Goal: Information Seeking & Learning: Learn about a topic

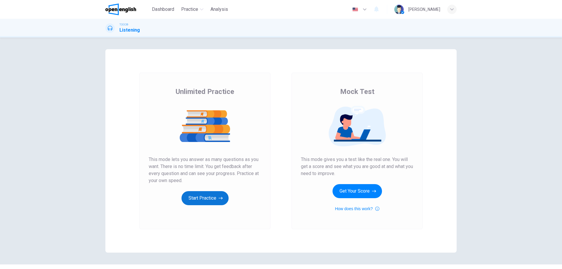
click at [204, 197] on button "Start Practice" at bounding box center [204, 198] width 47 height 14
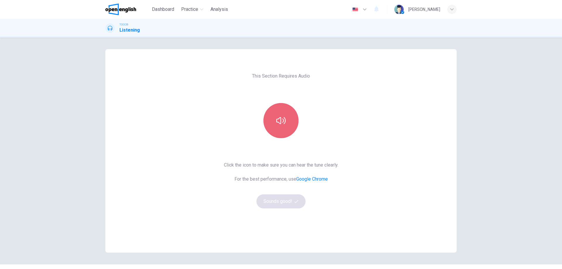
click at [277, 125] on icon "button" at bounding box center [280, 120] width 9 height 9
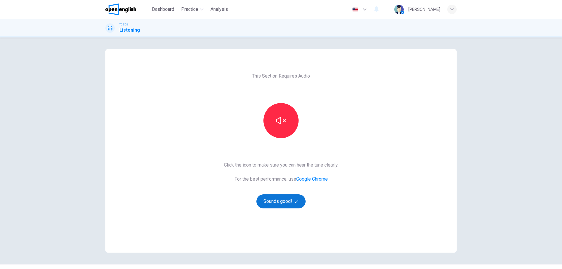
click at [274, 205] on button "Sounds good!" at bounding box center [280, 201] width 49 height 14
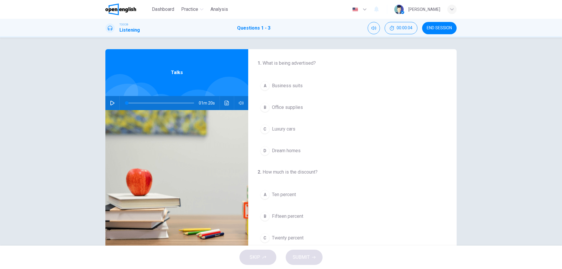
click at [111, 105] on icon "button" at bounding box center [112, 103] width 5 height 5
click at [376, 28] on icon "Mute" at bounding box center [373, 28] width 5 height 5
click at [376, 28] on icon "Unmute" at bounding box center [373, 28] width 5 height 5
drag, startPoint x: 127, startPoint y: 100, endPoint x: 108, endPoint y: 103, distance: 18.9
click at [108, 103] on div "01m 18s" at bounding box center [176, 103] width 143 height 14
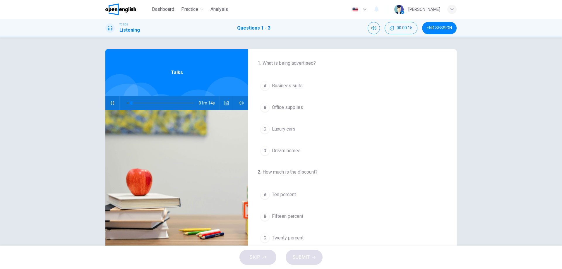
scroll to position [88, 0]
drag, startPoint x: 131, startPoint y: 103, endPoint x: 110, endPoint y: 107, distance: 21.1
click at [110, 107] on div "01m 20s" at bounding box center [176, 103] width 143 height 14
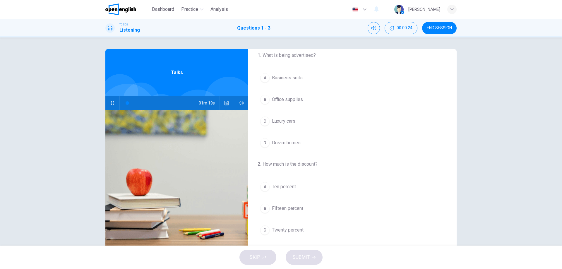
scroll to position [0, 0]
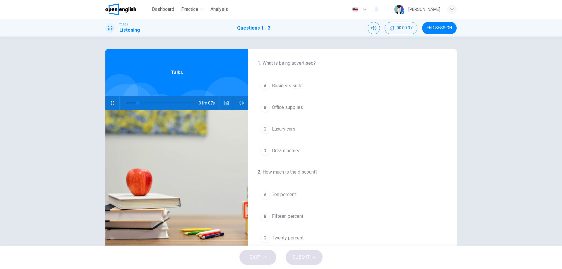
click at [280, 129] on span "Luxury cars" at bounding box center [283, 128] width 23 height 7
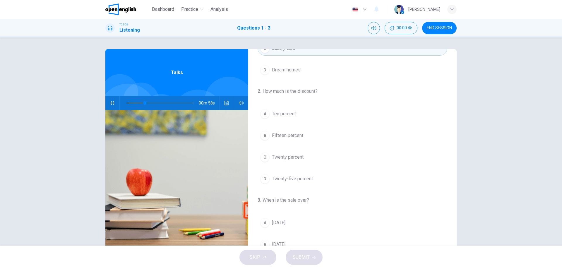
scroll to position [75, 0]
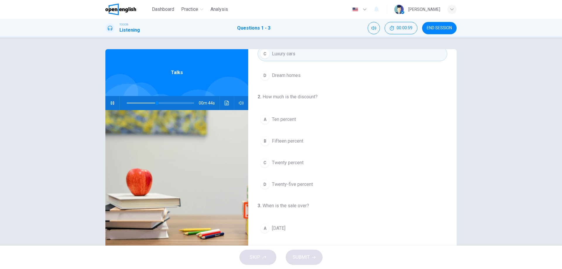
click at [309, 184] on span "Twenty-five percent" at bounding box center [292, 184] width 41 height 7
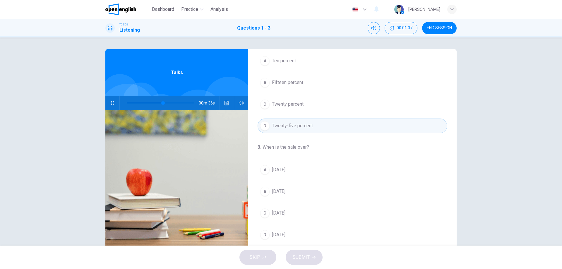
scroll to position [19, 0]
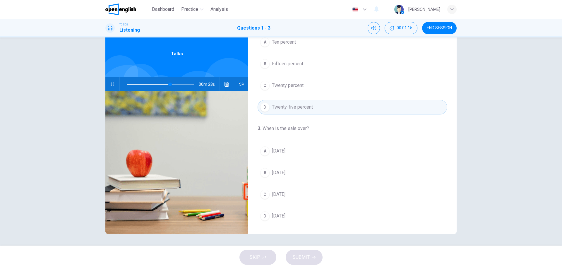
click at [278, 150] on span "[DATE]" at bounding box center [278, 150] width 13 height 7
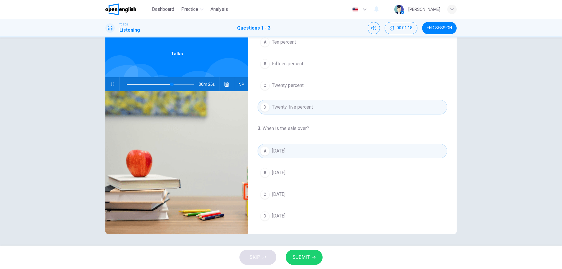
click at [308, 257] on span "SUBMIT" at bounding box center [301, 257] width 17 height 8
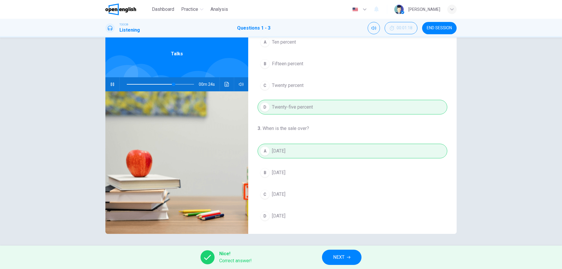
type input "**"
click at [340, 258] on span "NEXT" at bounding box center [338, 257] width 11 height 8
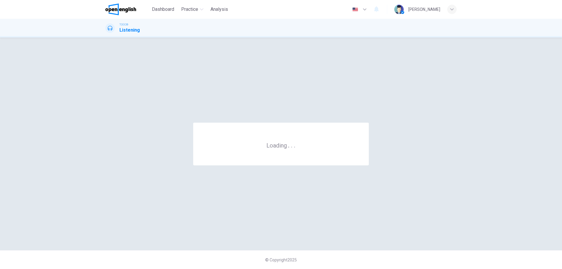
scroll to position [0, 0]
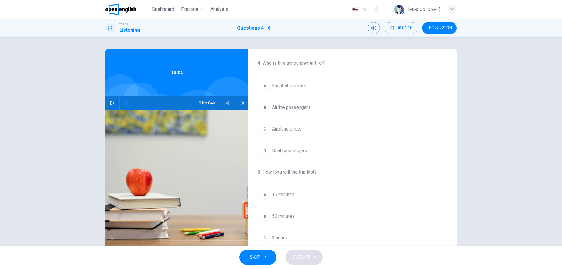
click at [109, 105] on button "button" at bounding box center [112, 103] width 9 height 14
click at [111, 103] on icon "button" at bounding box center [112, 103] width 5 height 5
click at [109, 105] on button "button" at bounding box center [112, 103] width 9 height 14
drag, startPoint x: 130, startPoint y: 103, endPoint x: 105, endPoint y: 107, distance: 25.8
click at [105, 107] on div "01m 04s" at bounding box center [176, 103] width 143 height 14
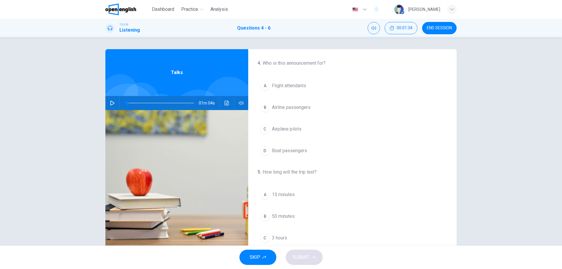
click at [110, 103] on icon "button" at bounding box center [112, 103] width 5 height 5
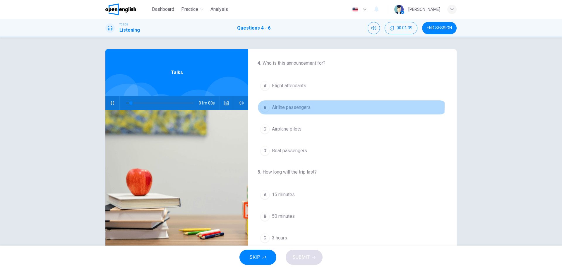
click at [283, 104] on span "Airline passengers" at bounding box center [291, 107] width 39 height 7
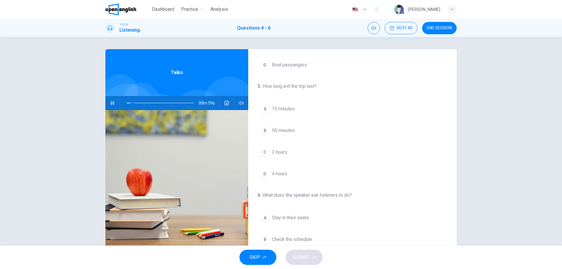
scroll to position [88, 0]
click at [282, 149] on span "3 hours" at bounding box center [279, 150] width 15 height 7
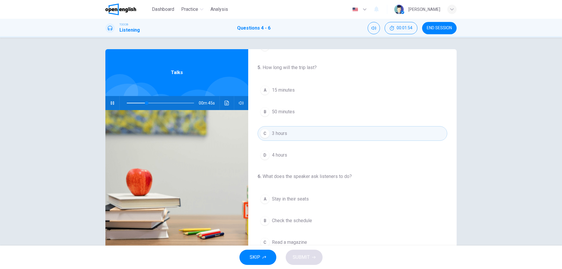
scroll to position [134, 0]
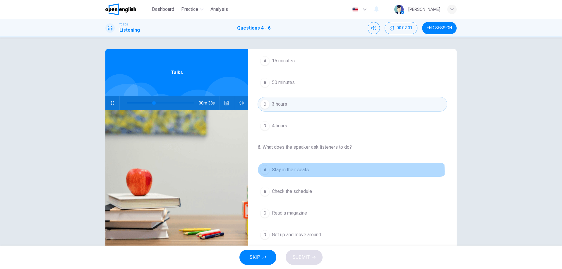
click at [294, 171] on span "Stay in their seats" at bounding box center [290, 169] width 37 height 7
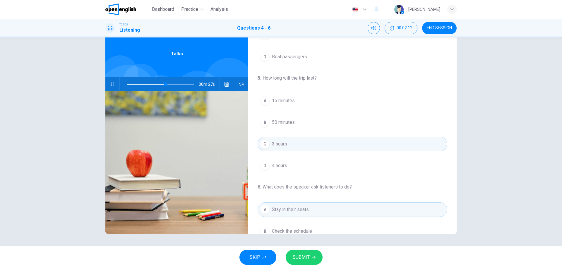
scroll to position [0, 0]
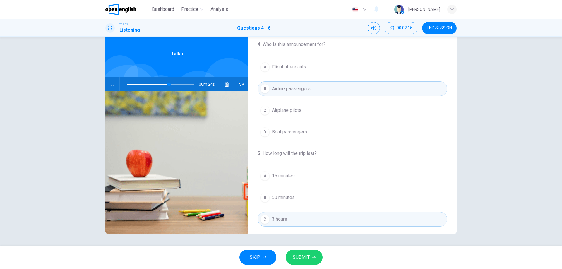
click at [300, 256] on span "SUBMIT" at bounding box center [301, 257] width 17 height 8
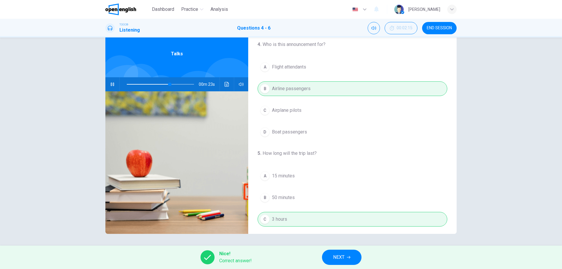
type input "**"
click at [350, 257] on icon "button" at bounding box center [349, 257] width 4 height 3
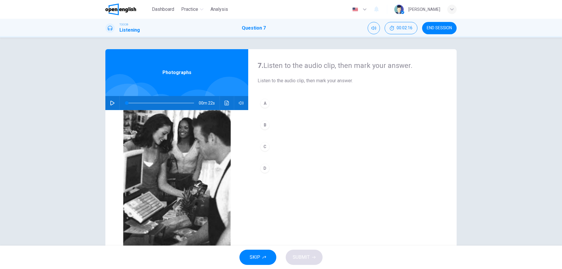
click at [110, 103] on icon "button" at bounding box center [112, 103] width 5 height 5
click at [112, 104] on icon "button" at bounding box center [112, 103] width 5 height 5
type input "*"
click at [264, 168] on div "D" at bounding box center [264, 168] width 9 height 9
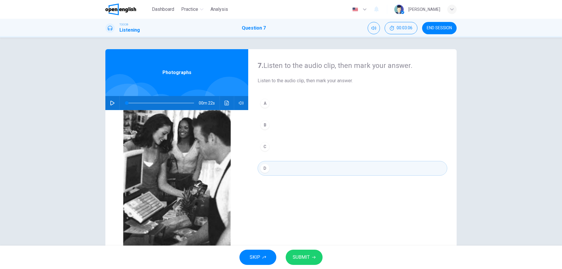
click at [303, 257] on span "SUBMIT" at bounding box center [301, 257] width 17 height 8
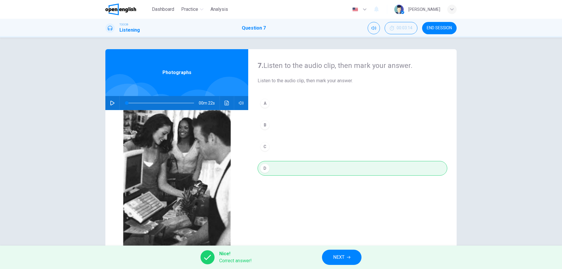
click at [331, 253] on button "NEXT" at bounding box center [341, 257] width 39 height 15
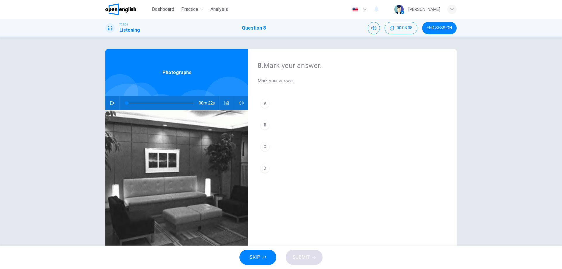
click at [110, 102] on icon "button" at bounding box center [112, 103] width 5 height 5
click at [108, 106] on button "button" at bounding box center [112, 103] width 9 height 14
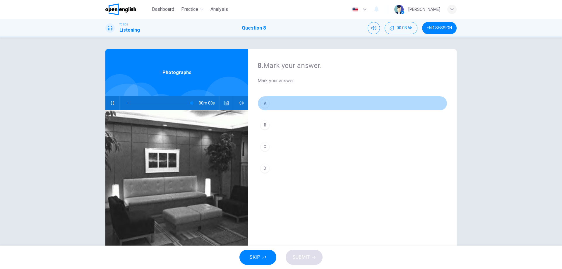
click at [263, 104] on div "A" at bounding box center [264, 103] width 9 height 9
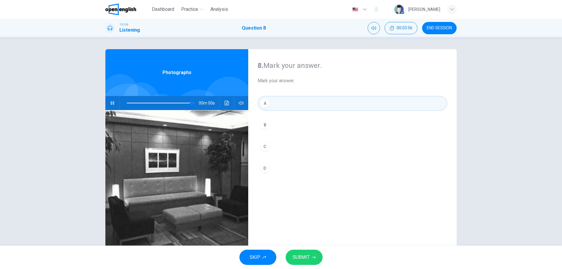
type input "*"
click at [297, 258] on span "SUBMIT" at bounding box center [301, 257] width 17 height 8
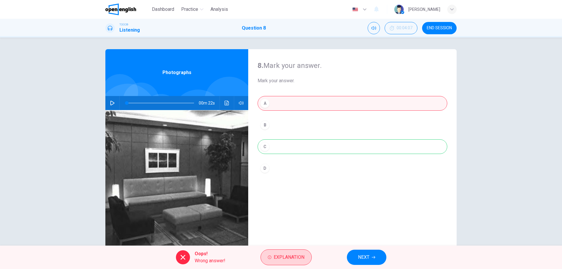
click at [281, 250] on button "Explanation" at bounding box center [285, 257] width 51 height 16
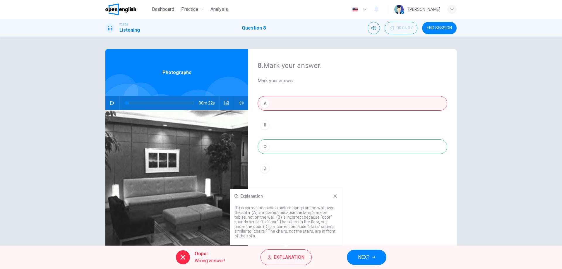
click at [372, 259] on button "NEXT" at bounding box center [366, 257] width 39 height 15
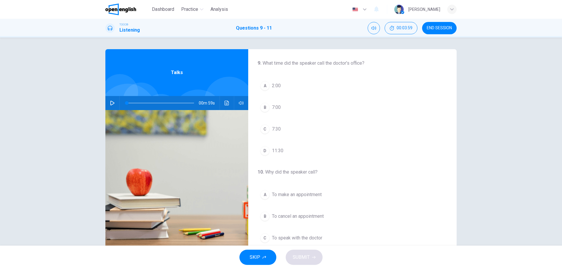
click at [110, 103] on icon "button" at bounding box center [112, 103] width 5 height 5
click at [111, 103] on icon "button" at bounding box center [112, 103] width 5 height 5
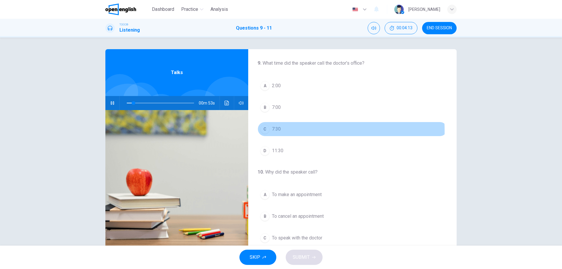
click at [265, 131] on div "C" at bounding box center [264, 128] width 9 height 9
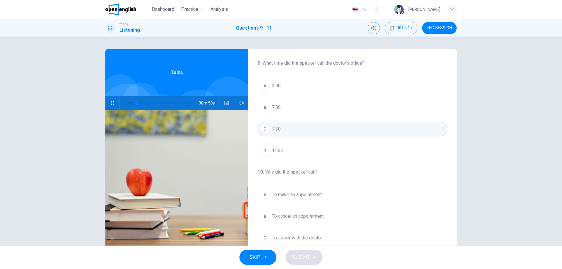
click at [113, 102] on button "button" at bounding box center [112, 103] width 9 height 14
click at [108, 101] on button "button" at bounding box center [112, 103] width 9 height 14
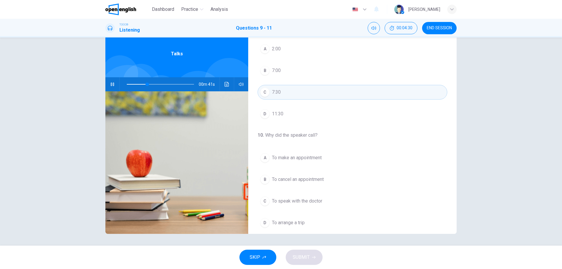
scroll to position [17, 0]
click at [111, 85] on icon "button" at bounding box center [112, 84] width 5 height 5
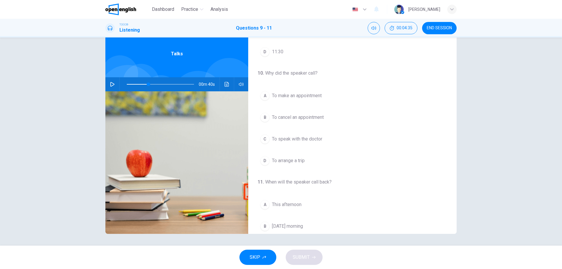
scroll to position [134, 0]
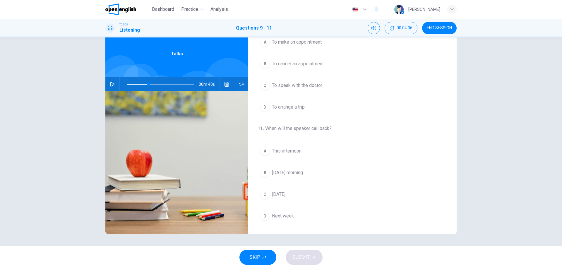
click at [276, 61] on span "To cancel an appointment" at bounding box center [298, 63] width 52 height 7
click at [113, 85] on icon "button" at bounding box center [112, 84] width 4 height 5
click at [280, 216] on span "Next week" at bounding box center [283, 215] width 22 height 7
click at [154, 82] on span at bounding box center [155, 84] width 4 height 4
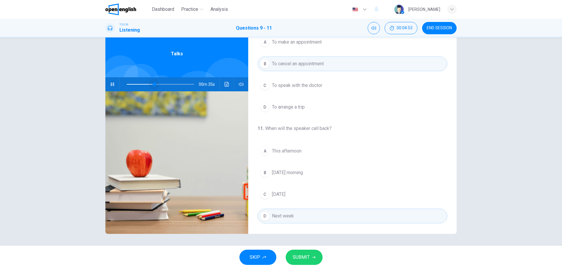
click at [153, 84] on span at bounding box center [154, 84] width 4 height 4
drag, startPoint x: 153, startPoint y: 84, endPoint x: 149, endPoint y: 84, distance: 3.8
click at [150, 84] on span at bounding box center [152, 84] width 4 height 4
click at [307, 255] on span "SUBMIT" at bounding box center [301, 257] width 17 height 8
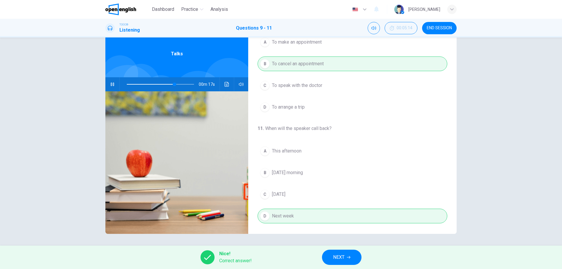
type input "**"
click at [342, 254] on span "NEXT" at bounding box center [338, 257] width 11 height 8
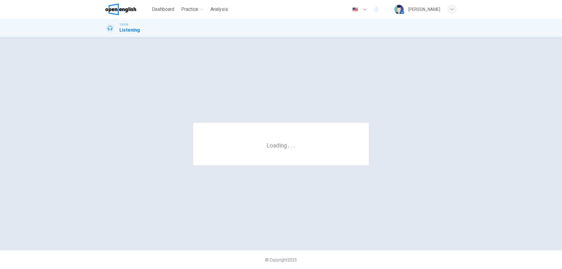
scroll to position [0, 0]
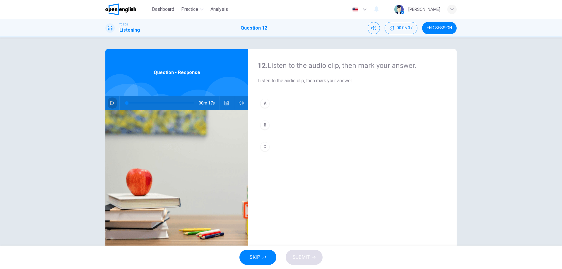
click at [110, 106] on button "button" at bounding box center [112, 103] width 9 height 14
drag, startPoint x: 143, startPoint y: 103, endPoint x: 156, endPoint y: 103, distance: 13.8
click at [132, 102] on span at bounding box center [160, 103] width 67 height 8
click at [130, 102] on span at bounding box center [160, 103] width 67 height 8
click at [123, 103] on div at bounding box center [159, 103] width 79 height 14
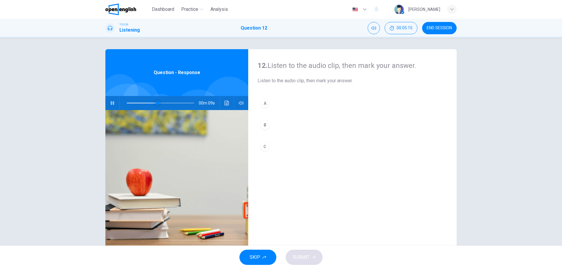
click at [123, 103] on div at bounding box center [159, 103] width 79 height 14
drag, startPoint x: 127, startPoint y: 101, endPoint x: 112, endPoint y: 101, distance: 14.6
click at [112, 101] on div "00m 17s" at bounding box center [176, 103] width 143 height 14
click at [264, 144] on div "C" at bounding box center [264, 146] width 9 height 9
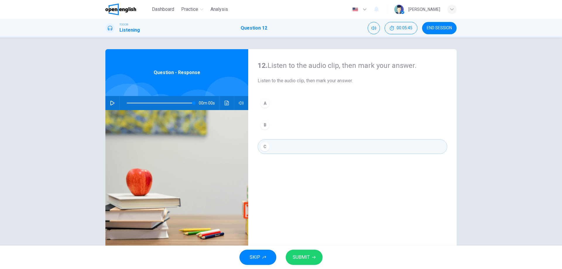
type input "*"
drag, startPoint x: 299, startPoint y: 255, endPoint x: 302, endPoint y: 249, distance: 6.7
click at [299, 255] on span "SUBMIT" at bounding box center [301, 257] width 17 height 8
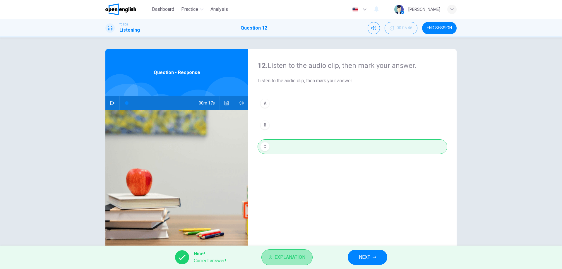
click at [288, 251] on button "Explanation" at bounding box center [286, 257] width 51 height 16
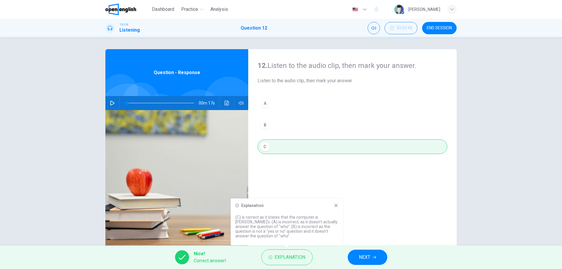
click at [362, 254] on span "NEXT" at bounding box center [364, 257] width 11 height 8
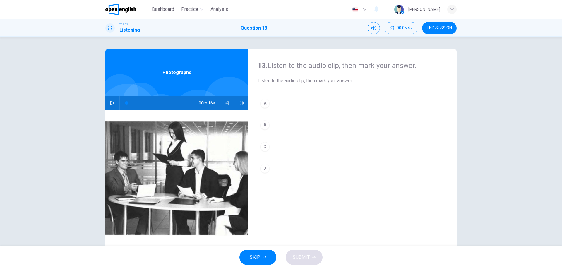
click at [108, 106] on button "button" at bounding box center [112, 103] width 9 height 14
drag, startPoint x: 158, startPoint y: 102, endPoint x: 102, endPoint y: 96, distance: 55.6
click at [102, 96] on div "13. Listen to the audio clip, then [PERSON_NAME] your answer. Listen to the aud…" at bounding box center [281, 150] width 370 height 203
drag, startPoint x: 128, startPoint y: 104, endPoint x: 109, endPoint y: 106, distance: 19.7
click at [109, 106] on div "00m 16s" at bounding box center [176, 103] width 143 height 14
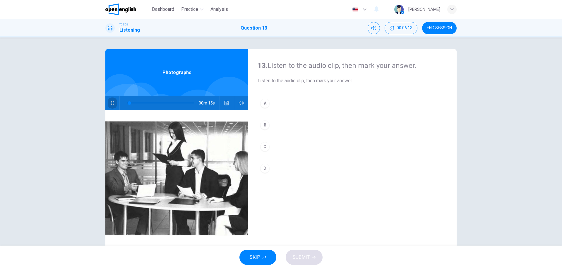
click at [115, 101] on button "button" at bounding box center [112, 103] width 9 height 14
click at [113, 104] on button "button" at bounding box center [112, 103] width 9 height 14
click at [262, 125] on div "B" at bounding box center [264, 124] width 9 height 9
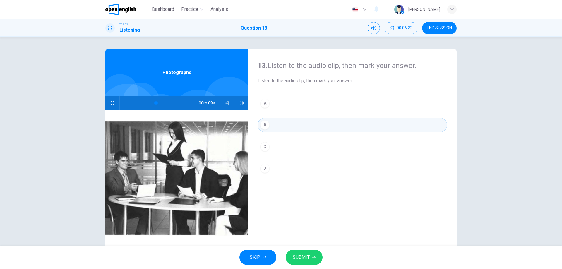
click at [307, 254] on span "SUBMIT" at bounding box center [301, 257] width 17 height 8
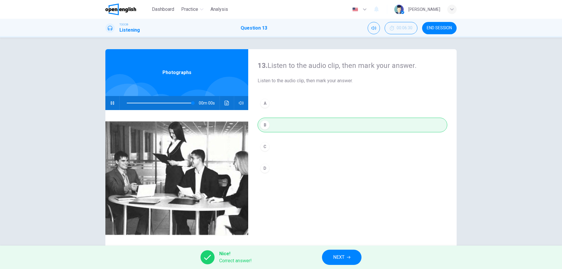
type input "*"
click at [347, 259] on button "NEXT" at bounding box center [341, 257] width 39 height 15
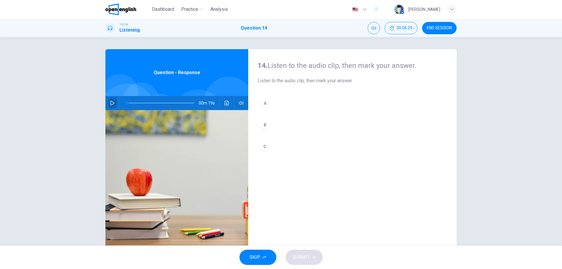
click at [110, 103] on icon "button" at bounding box center [112, 103] width 5 height 5
click at [111, 108] on button "button" at bounding box center [112, 103] width 9 height 14
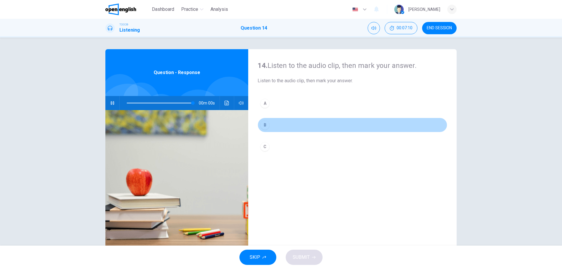
click at [262, 122] on div "B" at bounding box center [264, 124] width 9 height 9
type input "*"
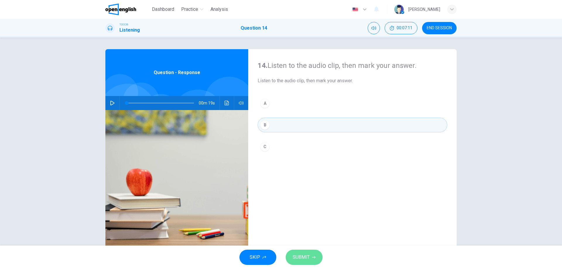
click at [291, 256] on button "SUBMIT" at bounding box center [303, 257] width 37 height 15
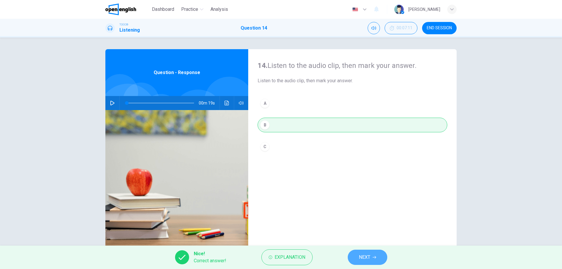
click at [367, 253] on span "NEXT" at bounding box center [364, 257] width 11 height 8
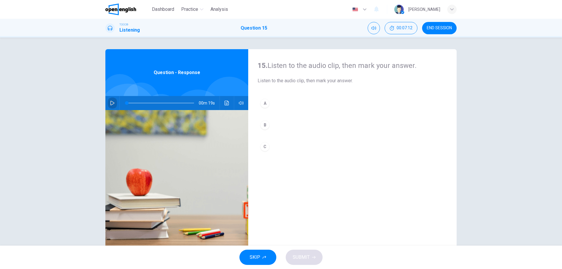
click at [109, 105] on button "button" at bounding box center [112, 103] width 9 height 14
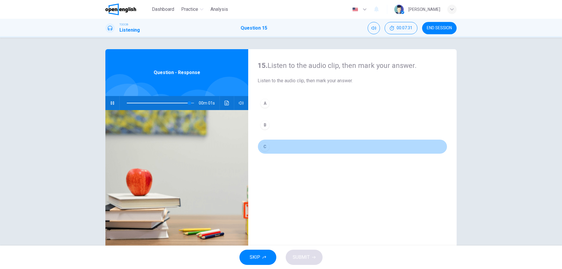
click at [264, 144] on div "C" at bounding box center [264, 146] width 9 height 9
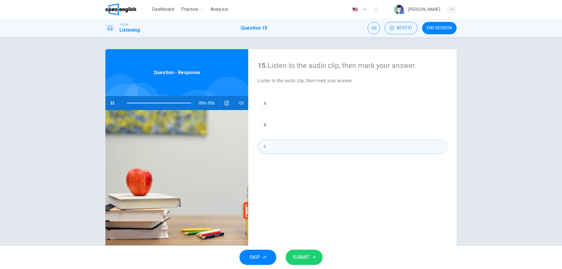
type input "*"
click at [312, 250] on button "SUBMIT" at bounding box center [303, 257] width 37 height 15
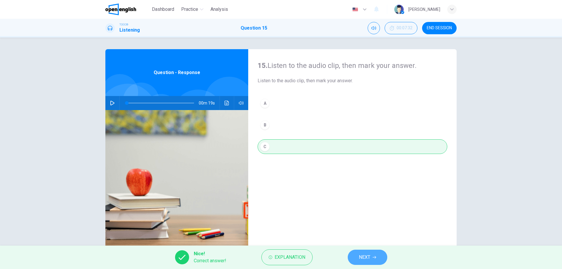
click at [376, 256] on icon "button" at bounding box center [374, 257] width 4 height 4
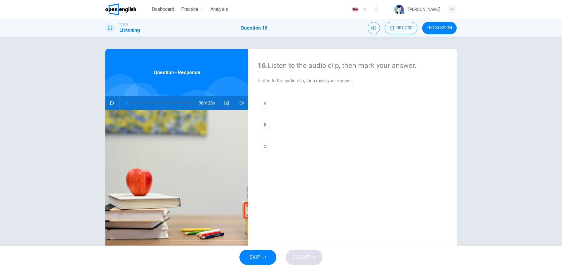
click at [114, 105] on button "button" at bounding box center [112, 103] width 9 height 14
click at [111, 104] on icon "button" at bounding box center [112, 103] width 5 height 5
click at [262, 148] on div "C" at bounding box center [264, 146] width 9 height 9
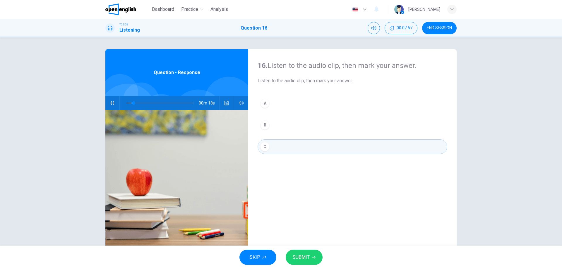
click at [298, 255] on span "SUBMIT" at bounding box center [301, 257] width 17 height 8
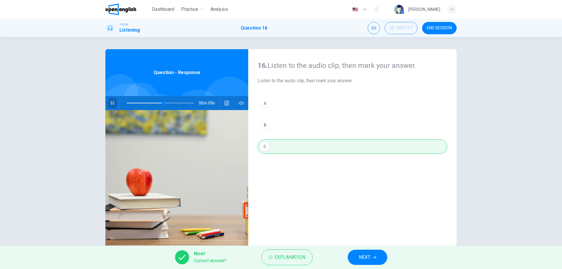
click at [108, 102] on button "button" at bounding box center [112, 103] width 9 height 14
type input "**"
click at [369, 254] on span "NEXT" at bounding box center [364, 257] width 11 height 8
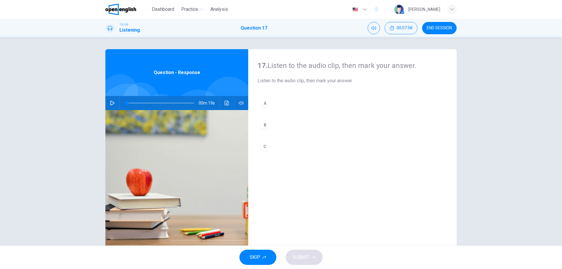
click at [113, 104] on icon "button" at bounding box center [112, 103] width 5 height 5
click at [265, 148] on div "C" at bounding box center [264, 146] width 9 height 9
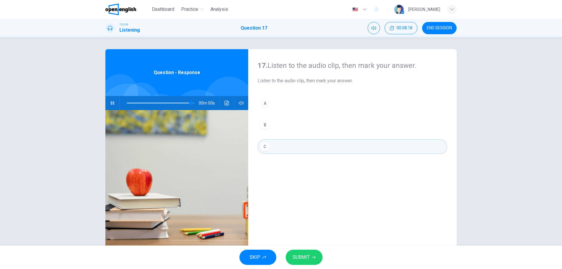
click at [298, 253] on span "SUBMIT" at bounding box center [301, 257] width 17 height 8
type input "*"
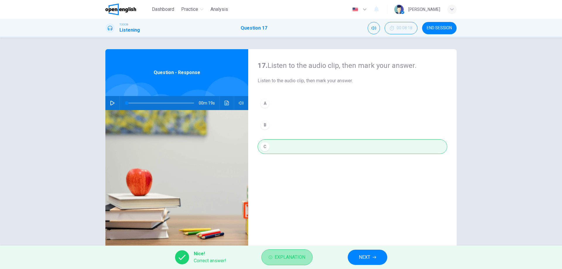
click at [297, 252] on button "Explanation" at bounding box center [286, 257] width 51 height 16
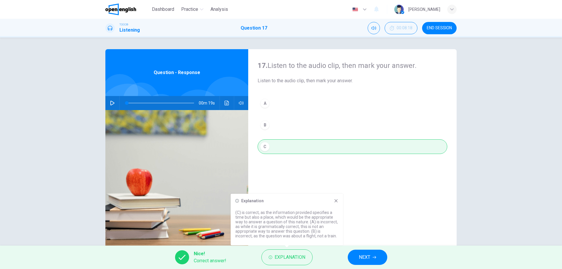
click at [369, 258] on span "NEXT" at bounding box center [364, 257] width 11 height 8
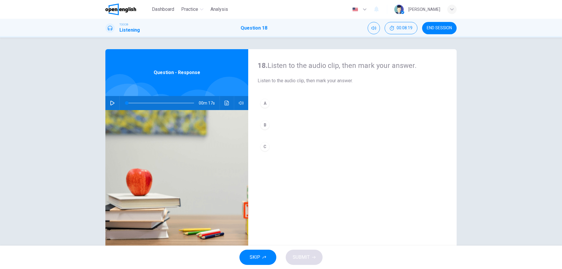
click at [110, 105] on icon "button" at bounding box center [112, 103] width 5 height 5
click at [265, 103] on div "A" at bounding box center [264, 103] width 9 height 9
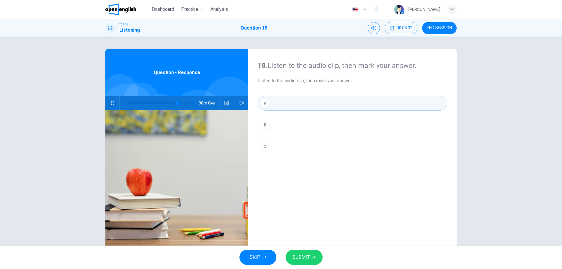
type input "*"
click at [315, 254] on button "SUBMIT" at bounding box center [303, 257] width 37 height 15
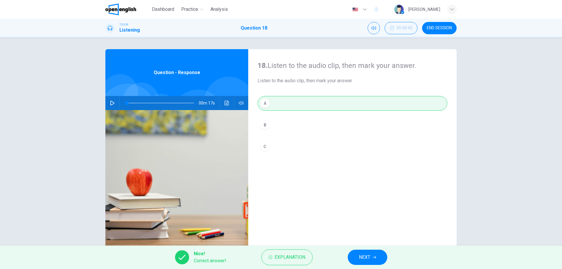
click at [357, 261] on button "NEXT" at bounding box center [367, 257] width 39 height 15
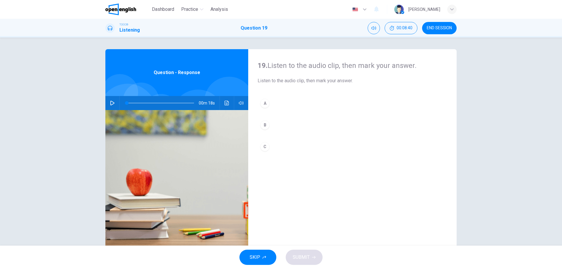
click at [113, 101] on button "button" at bounding box center [112, 103] width 9 height 14
drag, startPoint x: 132, startPoint y: 102, endPoint x: 102, endPoint y: 104, distance: 30.2
click at [102, 104] on div "19. Listen to the audio clip, then [PERSON_NAME] your answer. Listen to the aud…" at bounding box center [281, 150] width 370 height 203
click at [265, 123] on div "B" at bounding box center [264, 124] width 9 height 9
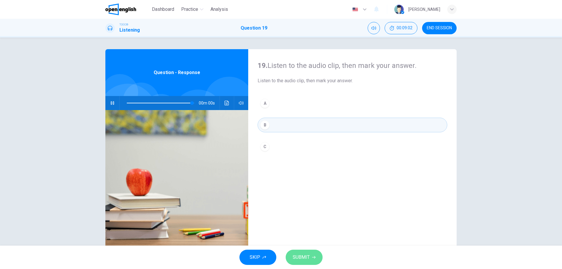
type input "*"
drag, startPoint x: 306, startPoint y: 258, endPoint x: 310, endPoint y: 250, distance: 8.6
click at [307, 258] on span "SUBMIT" at bounding box center [301, 257] width 17 height 8
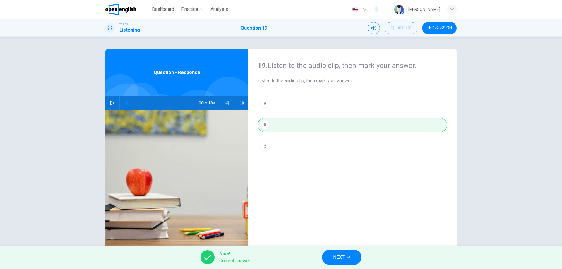
click at [342, 262] on button "NEXT" at bounding box center [341, 257] width 39 height 15
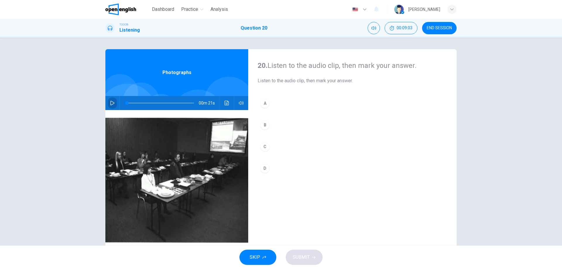
click at [111, 102] on icon "button" at bounding box center [112, 103] width 5 height 5
click at [111, 101] on icon "button" at bounding box center [112, 103] width 5 height 5
click at [110, 102] on icon "button" at bounding box center [112, 103] width 5 height 5
click at [264, 124] on div "B" at bounding box center [264, 124] width 9 height 9
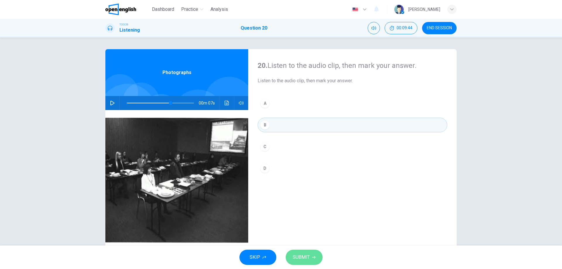
click at [297, 259] on span "SUBMIT" at bounding box center [301, 257] width 17 height 8
type input "**"
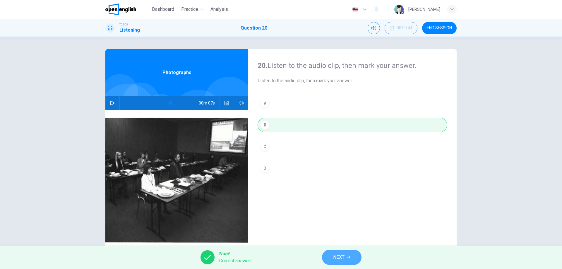
click at [350, 253] on button "NEXT" at bounding box center [341, 257] width 39 height 15
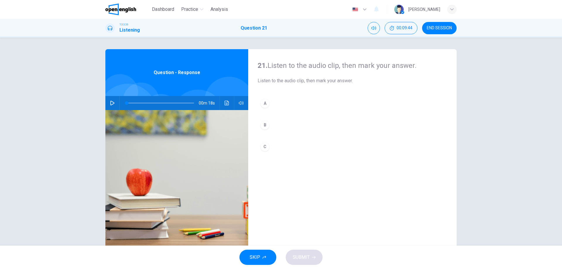
click at [110, 103] on icon "button" at bounding box center [112, 103] width 5 height 5
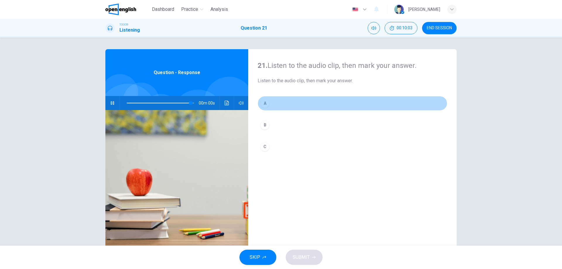
click at [261, 101] on div "A" at bounding box center [264, 103] width 9 height 9
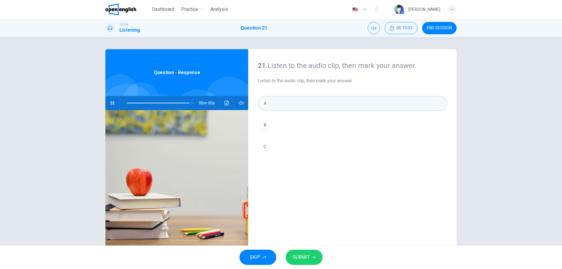
type input "*"
click at [309, 254] on button "SUBMIT" at bounding box center [303, 257] width 37 height 15
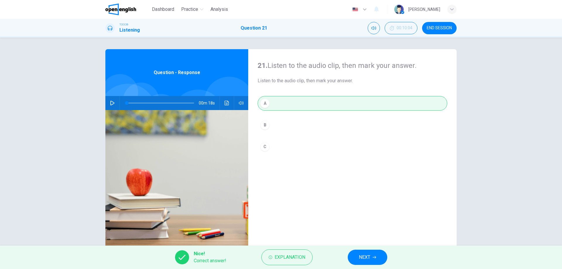
click at [377, 261] on button "NEXT" at bounding box center [367, 257] width 39 height 15
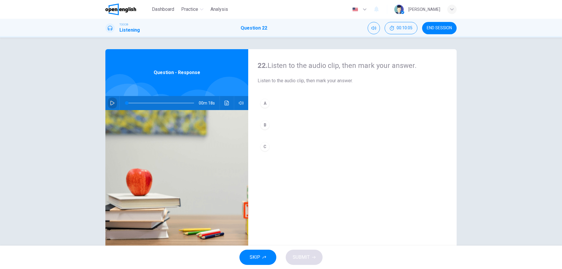
click at [108, 103] on button "button" at bounding box center [112, 103] width 9 height 14
click at [261, 122] on div "B" at bounding box center [264, 124] width 9 height 9
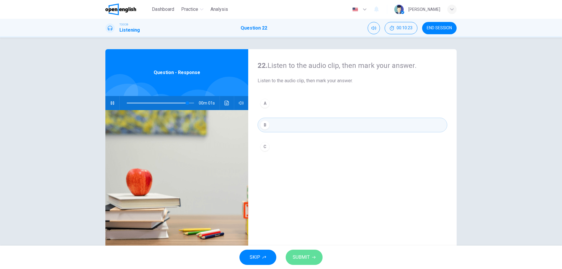
click at [315, 251] on button "SUBMIT" at bounding box center [303, 257] width 37 height 15
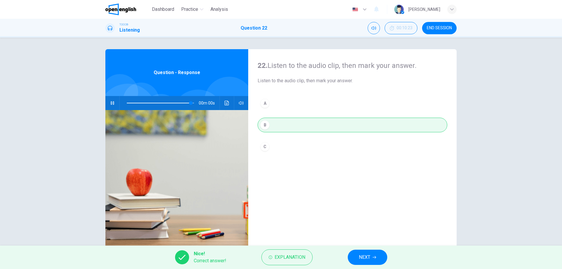
type input "*"
click at [373, 251] on button "NEXT" at bounding box center [367, 257] width 39 height 15
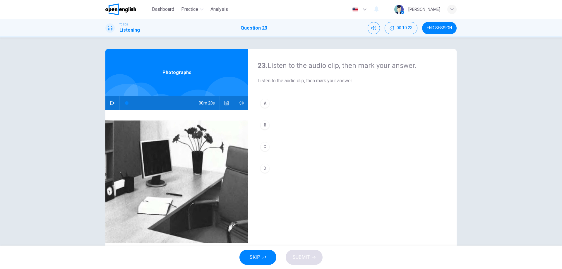
click at [110, 102] on icon "button" at bounding box center [112, 103] width 5 height 5
click at [111, 103] on icon "button" at bounding box center [112, 103] width 5 height 5
click at [80, 137] on div "23. Listen to the audio clip, then [PERSON_NAME] your answer. Listen to the aud…" at bounding box center [281, 141] width 562 height 208
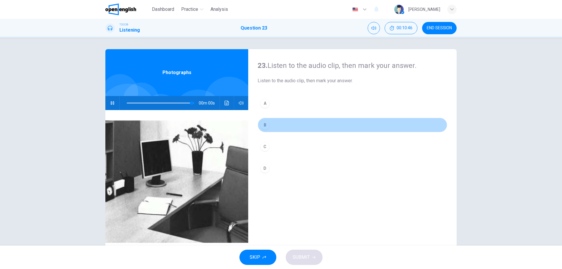
click at [264, 126] on div "B" at bounding box center [264, 124] width 9 height 9
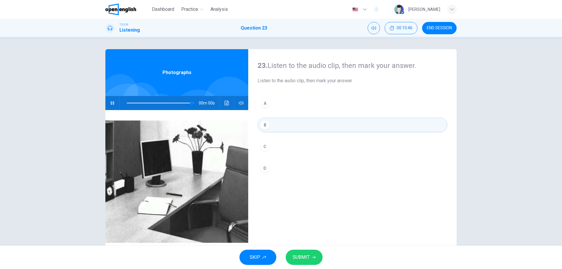
type input "*"
click at [296, 259] on span "SUBMIT" at bounding box center [301, 257] width 17 height 8
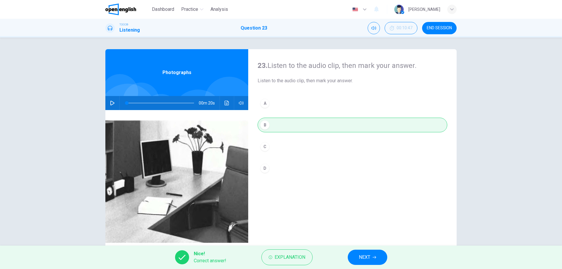
click at [367, 255] on span "NEXT" at bounding box center [364, 257] width 11 height 8
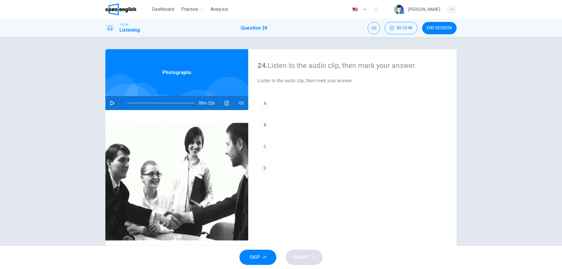
click at [112, 104] on icon "button" at bounding box center [112, 103] width 5 height 5
click at [111, 102] on icon "button" at bounding box center [112, 103] width 3 height 4
click at [113, 106] on button "button" at bounding box center [112, 103] width 9 height 14
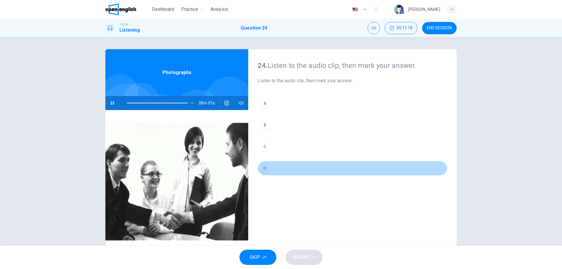
click at [262, 168] on div "D" at bounding box center [264, 168] width 9 height 9
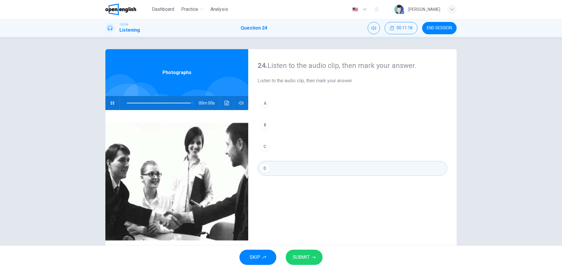
type input "*"
click at [313, 258] on icon "button" at bounding box center [314, 257] width 4 height 4
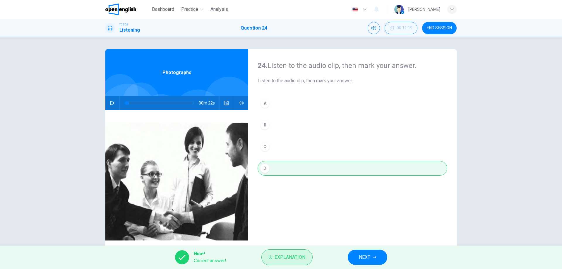
click at [295, 260] on span "Explanation" at bounding box center [289, 257] width 31 height 8
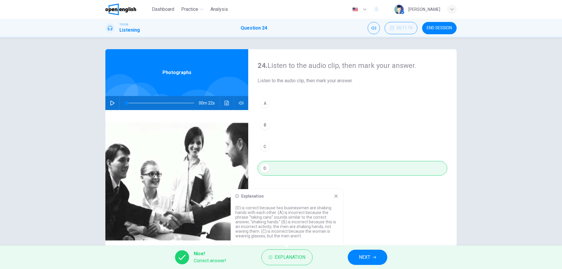
click at [366, 254] on span "NEXT" at bounding box center [364, 257] width 11 height 8
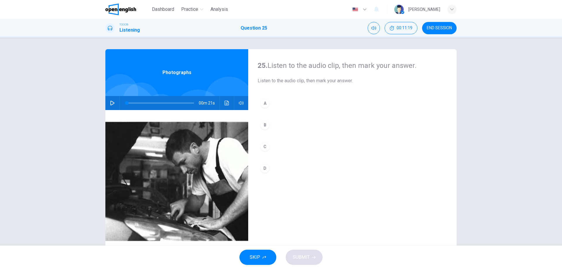
click at [115, 103] on button "button" at bounding box center [112, 103] width 9 height 14
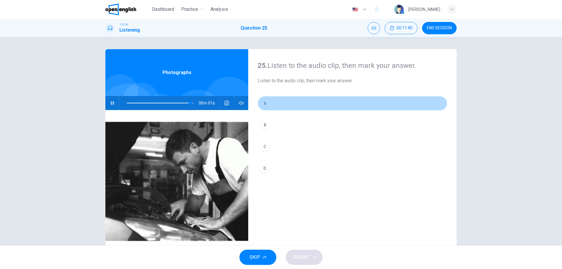
click at [264, 104] on div "A" at bounding box center [264, 103] width 9 height 9
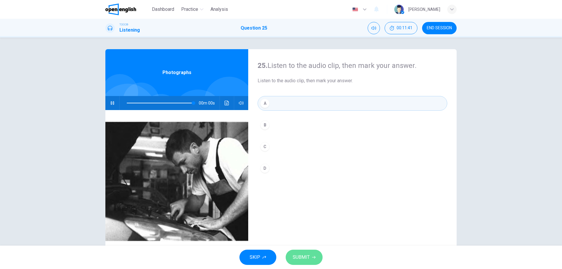
click at [307, 256] on span "SUBMIT" at bounding box center [301, 257] width 17 height 8
type input "*"
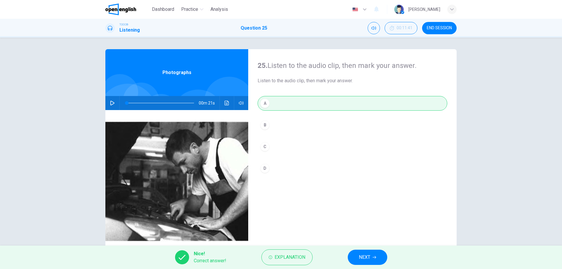
click at [368, 258] on span "NEXT" at bounding box center [364, 257] width 11 height 8
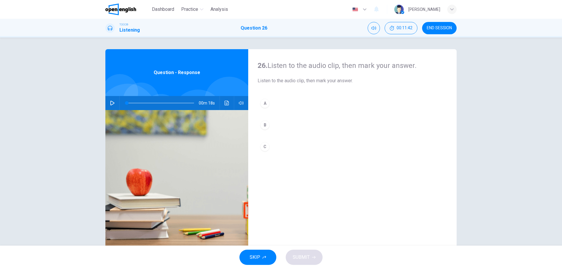
click at [110, 103] on icon "button" at bounding box center [112, 103] width 5 height 5
click at [263, 101] on div "A" at bounding box center [264, 103] width 9 height 9
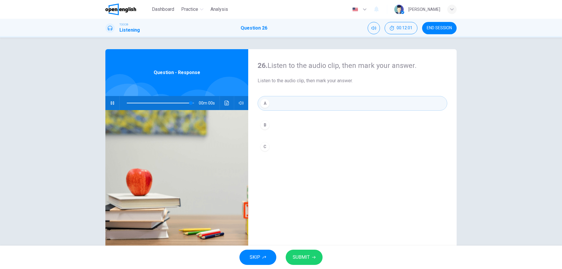
type input "*"
click at [302, 258] on span "SUBMIT" at bounding box center [301, 257] width 17 height 8
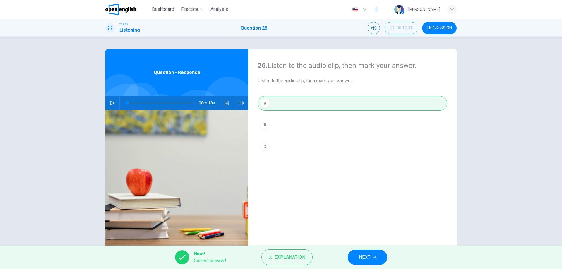
click at [357, 255] on button "NEXT" at bounding box center [367, 257] width 39 height 15
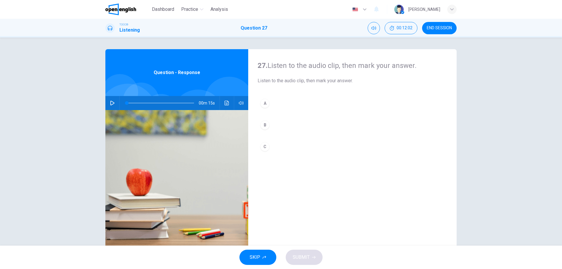
click at [112, 103] on icon "button" at bounding box center [112, 103] width 4 height 5
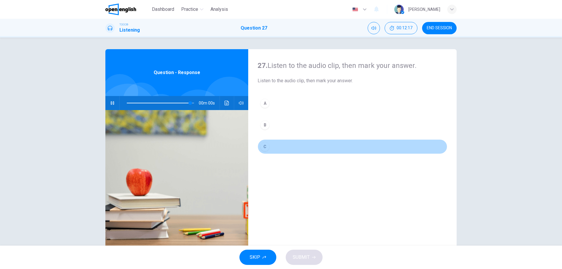
click at [263, 145] on div "C" at bounding box center [264, 146] width 9 height 9
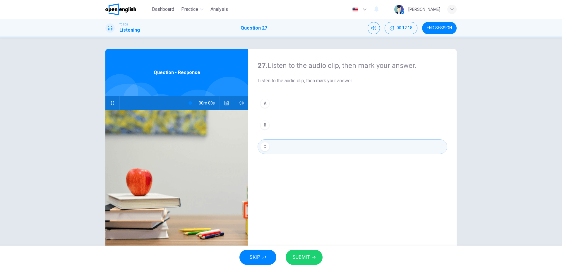
type input "*"
click at [313, 258] on icon "button" at bounding box center [314, 257] width 4 height 4
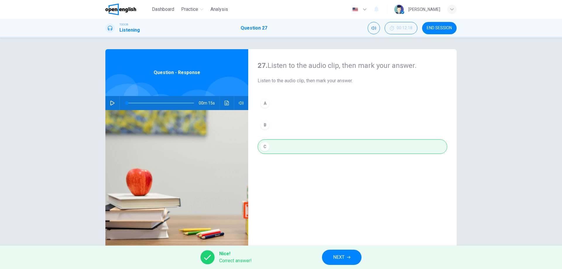
click at [324, 254] on button "NEXT" at bounding box center [341, 257] width 39 height 15
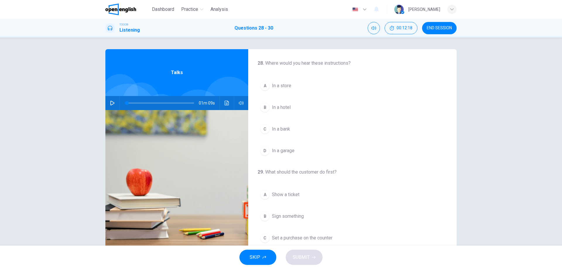
click at [111, 102] on icon "button" at bounding box center [112, 103] width 4 height 5
drag, startPoint x: 130, startPoint y: 105, endPoint x: 117, endPoint y: 107, distance: 13.3
click at [117, 107] on div "01m 09s" at bounding box center [176, 103] width 143 height 14
click at [266, 88] on div "A" at bounding box center [264, 85] width 9 height 9
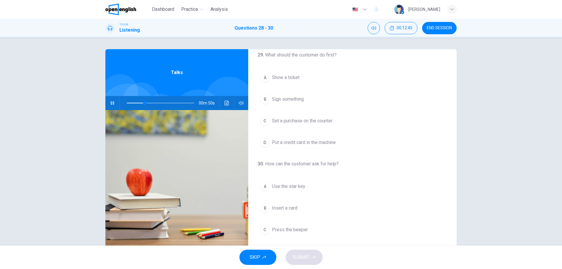
click at [132, 103] on span at bounding box center [160, 103] width 67 height 8
drag, startPoint x: 132, startPoint y: 102, endPoint x: 125, endPoint y: 103, distance: 7.0
click at [130, 103] on span at bounding box center [132, 103] width 4 height 4
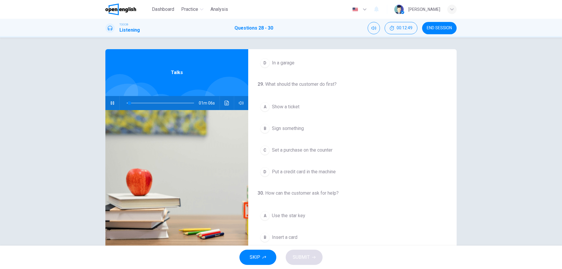
click at [263, 174] on div "D" at bounding box center [264, 171] width 9 height 9
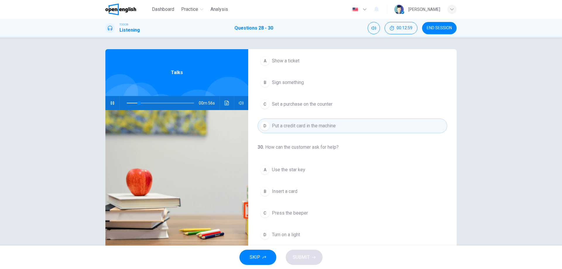
scroll to position [19, 0]
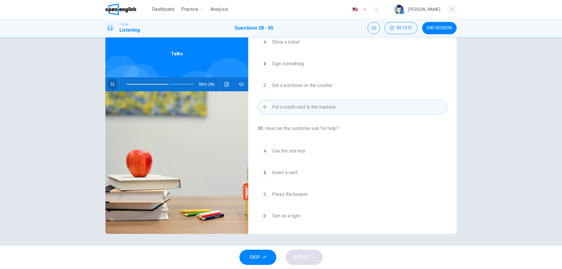
click at [112, 85] on icon "button" at bounding box center [112, 84] width 5 height 5
click at [168, 82] on span at bounding box center [170, 84] width 4 height 4
click at [110, 83] on icon "button" at bounding box center [112, 84] width 5 height 5
click at [167, 85] on span at bounding box center [169, 84] width 4 height 4
drag, startPoint x: 164, startPoint y: 85, endPoint x: 156, endPoint y: 85, distance: 7.7
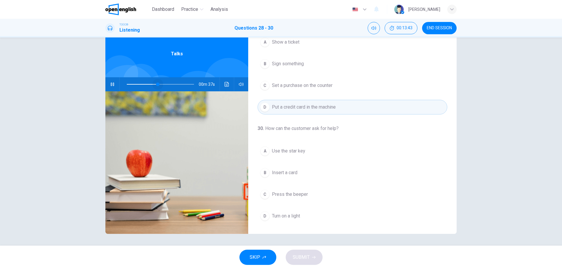
click at [156, 85] on span at bounding box center [158, 84] width 4 height 4
click at [287, 216] on span "Turn on a light" at bounding box center [286, 215] width 28 height 7
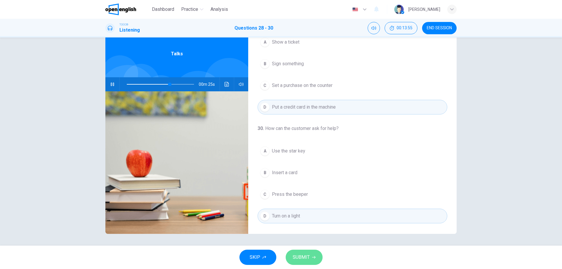
click at [316, 259] on button "SUBMIT" at bounding box center [303, 257] width 37 height 15
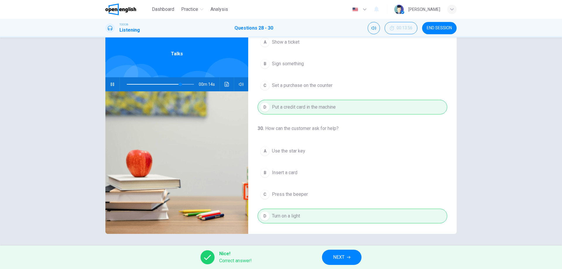
type input "**"
click at [431, 28] on span "END SESSION" at bounding box center [438, 28] width 25 height 5
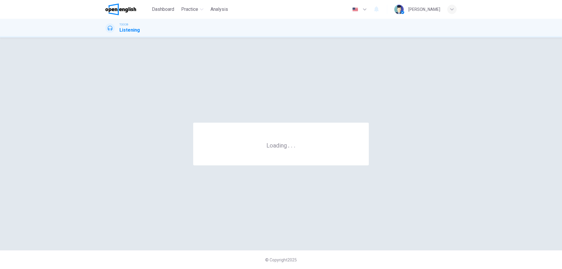
scroll to position [0, 0]
